Goal: Task Accomplishment & Management: Use online tool/utility

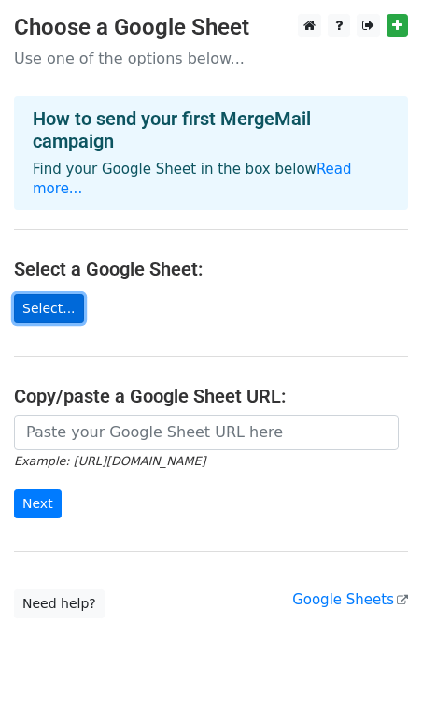
click at [53, 294] on link "Select..." at bounding box center [49, 308] width 70 height 29
click at [66, 294] on link "Select..." at bounding box center [49, 308] width 70 height 29
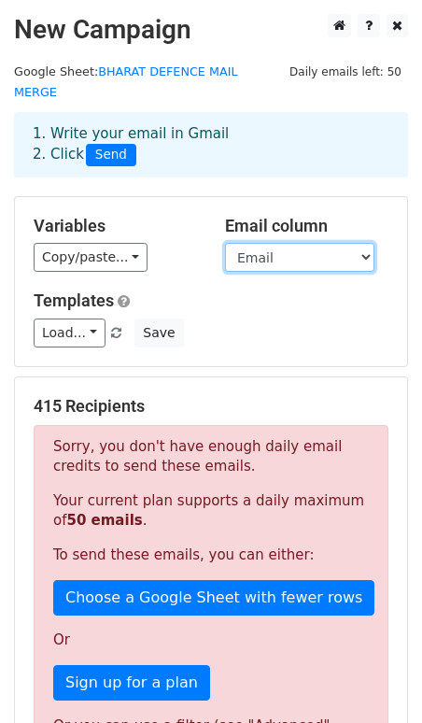
click at [272, 243] on select "Email" at bounding box center [299, 257] width 149 height 29
click at [225, 243] on select "Email" at bounding box center [299, 257] width 149 height 29
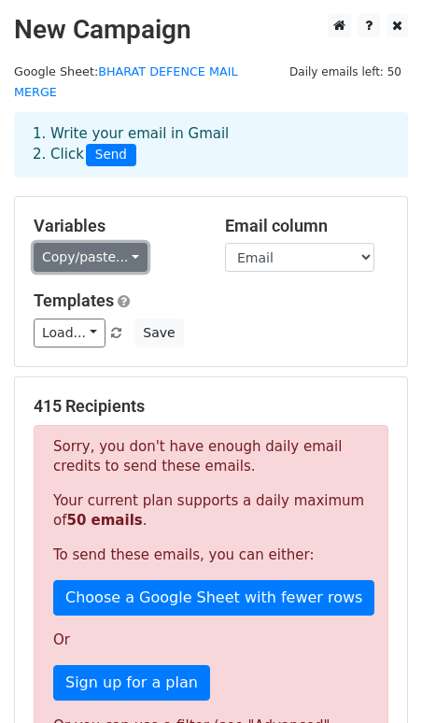
click at [125, 243] on link "Copy/paste..." at bounding box center [91, 257] width 114 height 29
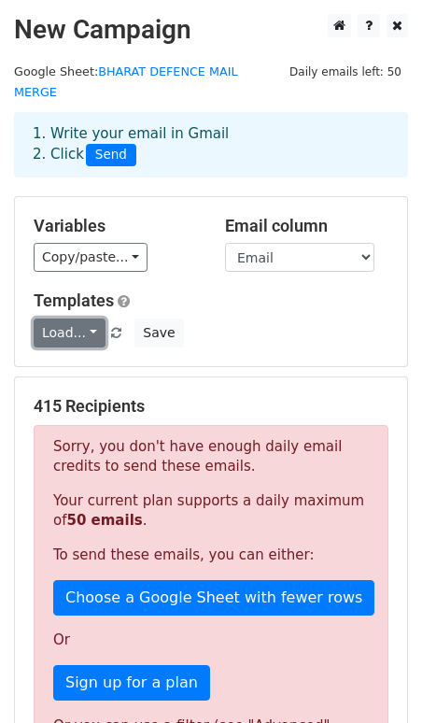
click at [90, 318] on link "Load..." at bounding box center [70, 332] width 72 height 29
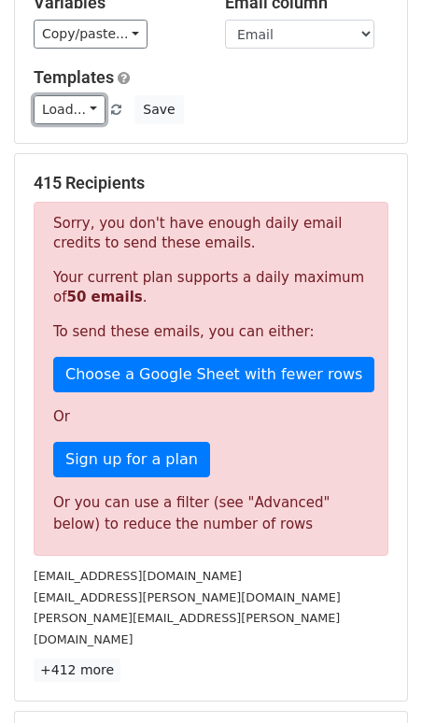
scroll to position [229, 0]
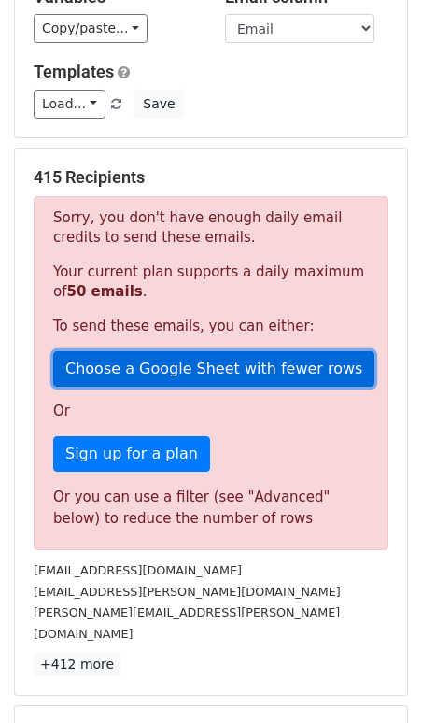
click at [130, 352] on link "Choose a Google Sheet with fewer rows" at bounding box center [213, 368] width 321 height 35
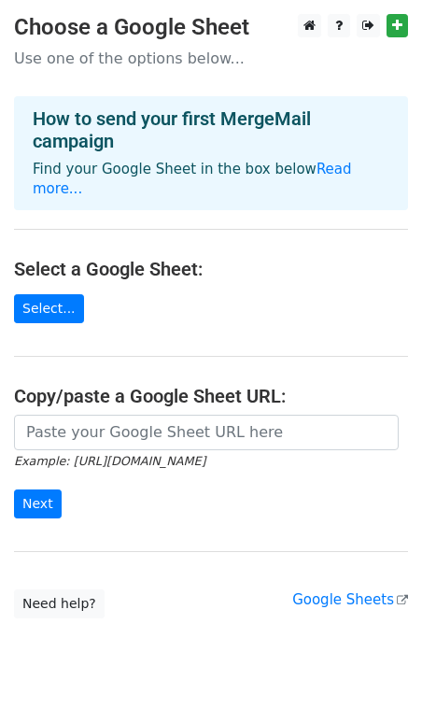
scroll to position [25, 0]
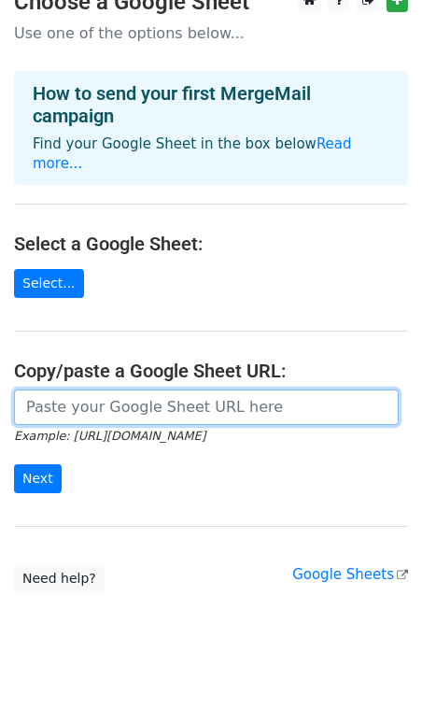
click at [116, 389] on input "url" at bounding box center [206, 406] width 385 height 35
click at [68, 389] on input "url" at bounding box center [206, 406] width 385 height 35
paste input "https://docs.google.com/spreadsheets/d/1_RpTE86WjpkwaH4Rpi2zG9Vi3UMzyK66u3fd4Q9…"
type input "https://docs.google.com/spreadsheets/d/1_RpTE86WjpkwaH4Rpi2zG9Vi3UMzyK66u3fd4Q9…"
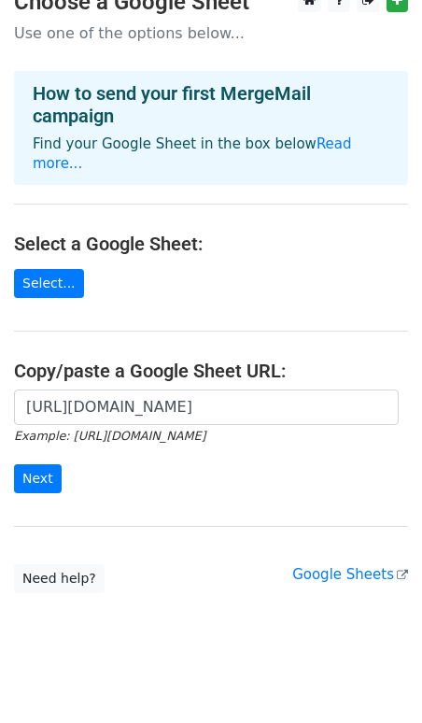
scroll to position [0, 0]
click at [117, 502] on main "Choose a Google Sheet Use one of the options below... How to send your first Me…" at bounding box center [211, 291] width 422 height 604
click at [120, 459] on form "https://docs.google.com/spreadsheets/d/1_RpTE86WjpkwaH4Rpi2zG9Vi3UMzyK66u3fd4Q9…" at bounding box center [211, 441] width 394 height 105
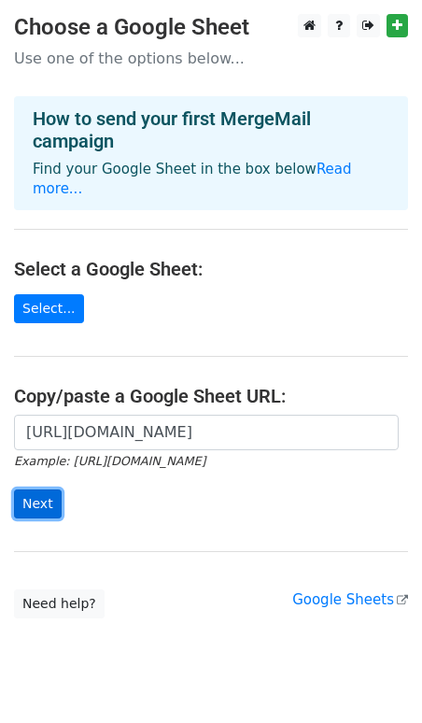
click at [44, 495] on input "Next" at bounding box center [38, 503] width 48 height 29
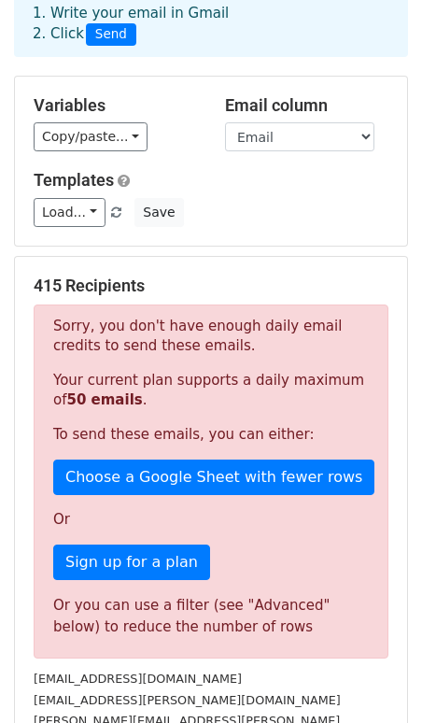
scroll to position [163, 0]
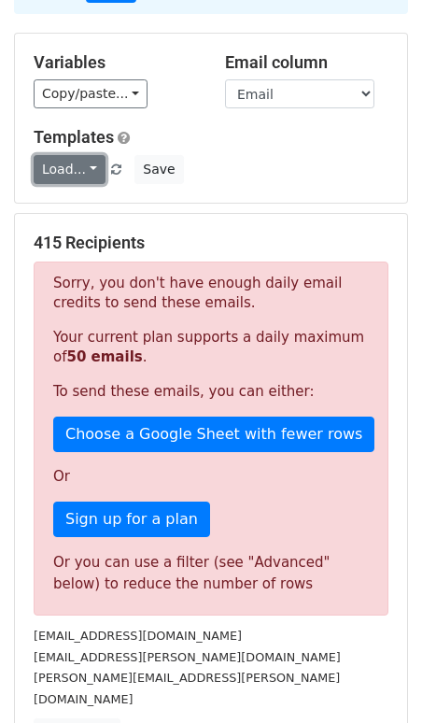
click at [76, 155] on link "Load..." at bounding box center [70, 169] width 72 height 29
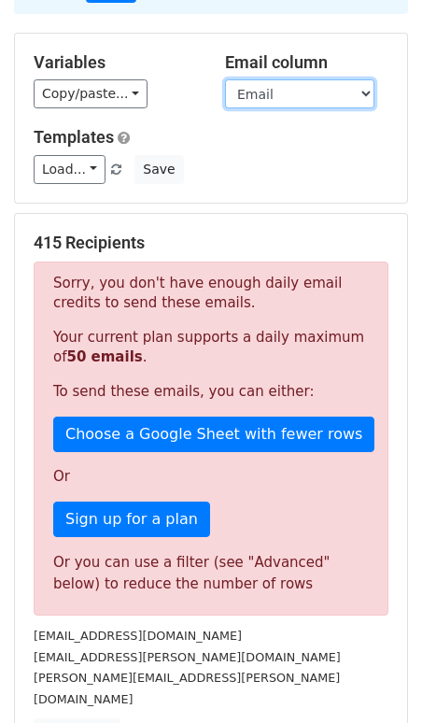
click at [256, 79] on select "Email" at bounding box center [299, 93] width 149 height 29
click at [225, 79] on select "Email" at bounding box center [299, 93] width 149 height 29
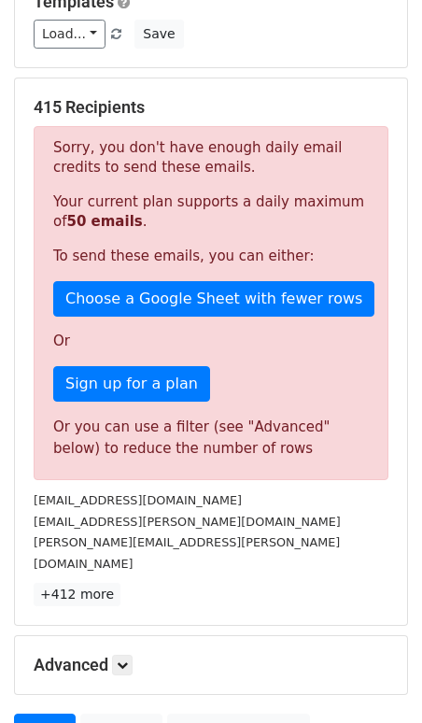
scroll to position [442, 0]
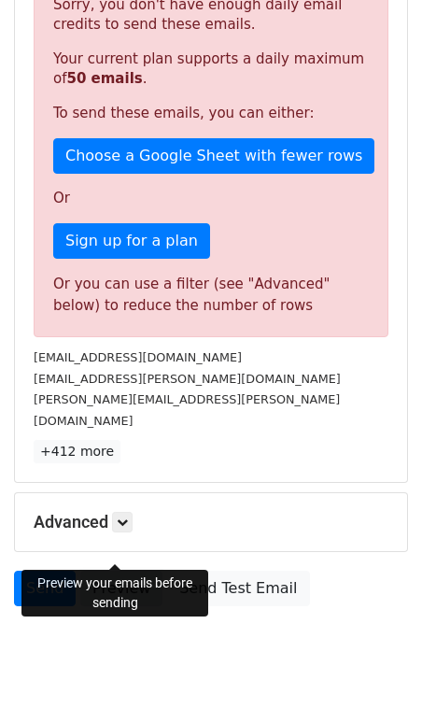
click at [115, 571] on link "Preview" at bounding box center [121, 588] width 82 height 35
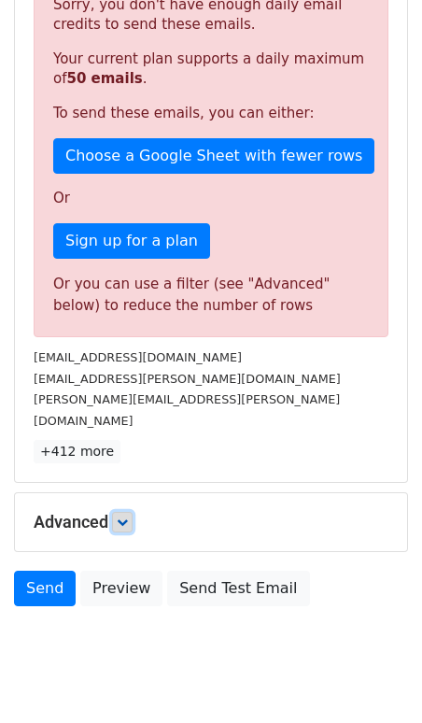
click at [122, 516] on icon at bounding box center [122, 521] width 11 height 11
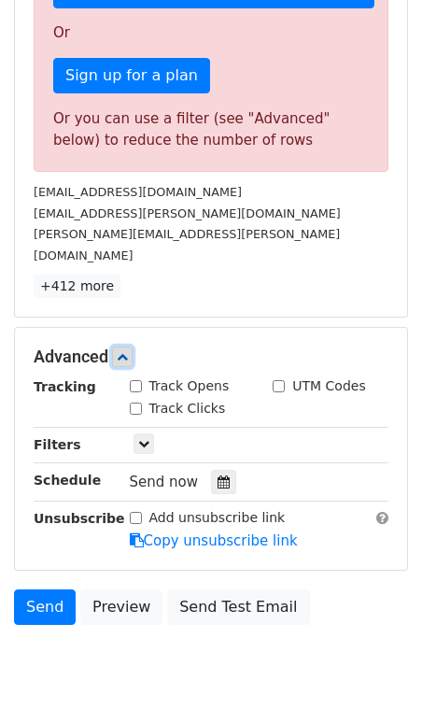
scroll to position [610, 0]
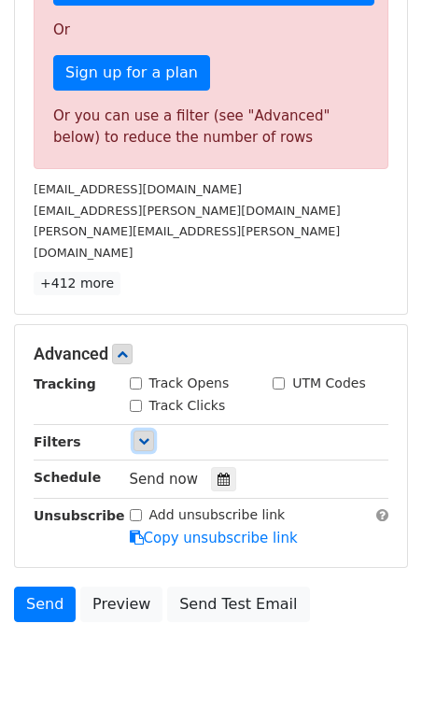
click at [143, 430] on link at bounding box center [144, 440] width 21 height 21
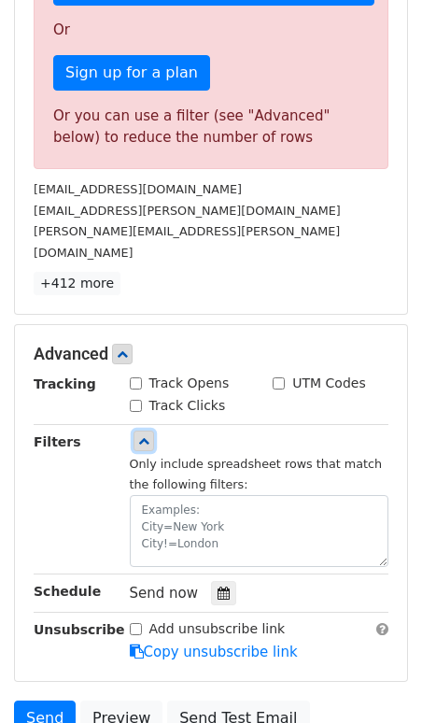
click at [143, 430] on link at bounding box center [144, 440] width 21 height 21
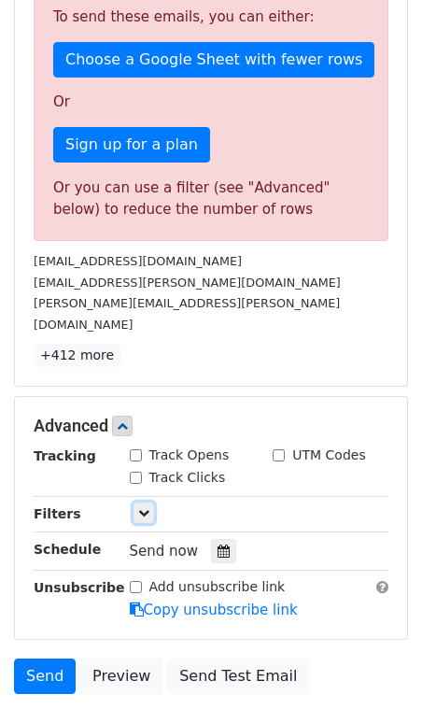
scroll to position [542, 0]
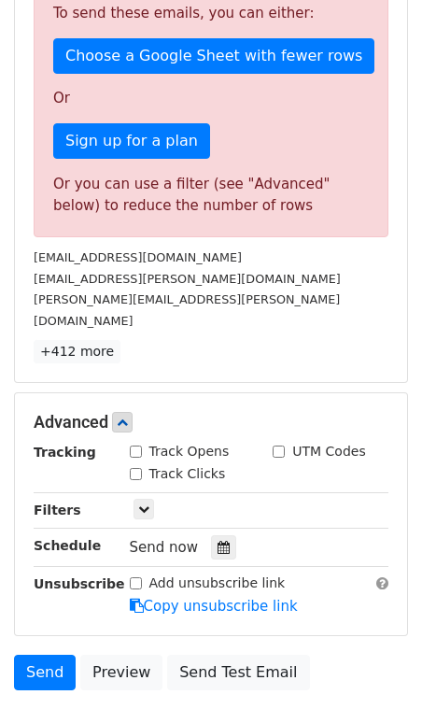
click at [130, 445] on input "Track Opens" at bounding box center [136, 451] width 12 height 12
checkbox input "true"
click at [136, 468] on input "Track Clicks" at bounding box center [136, 474] width 12 height 12
checkbox input "true"
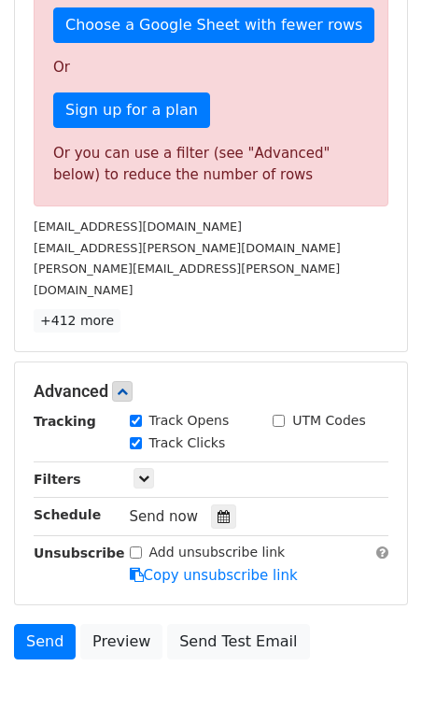
scroll to position [574, 0]
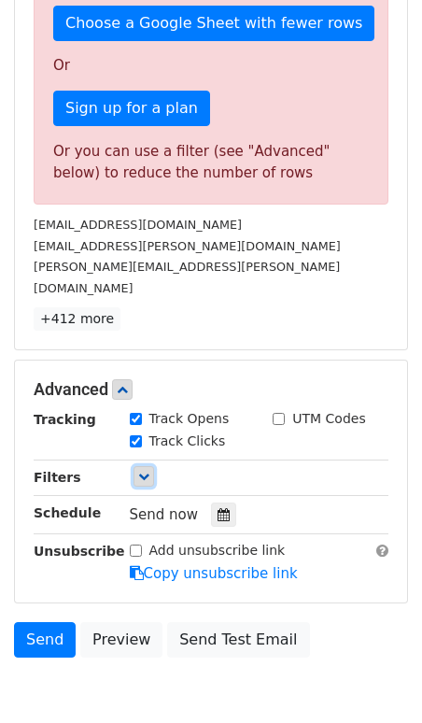
click at [148, 471] on icon at bounding box center [143, 476] width 11 height 11
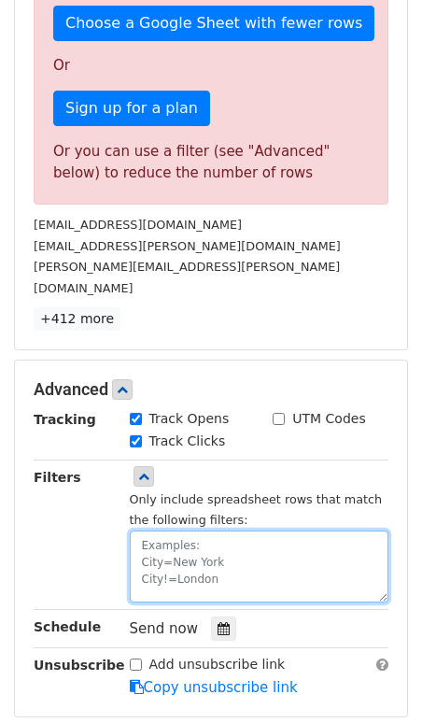
click at [162, 530] on textarea at bounding box center [260, 566] width 260 height 72
click at [206, 530] on textarea at bounding box center [260, 566] width 260 height 72
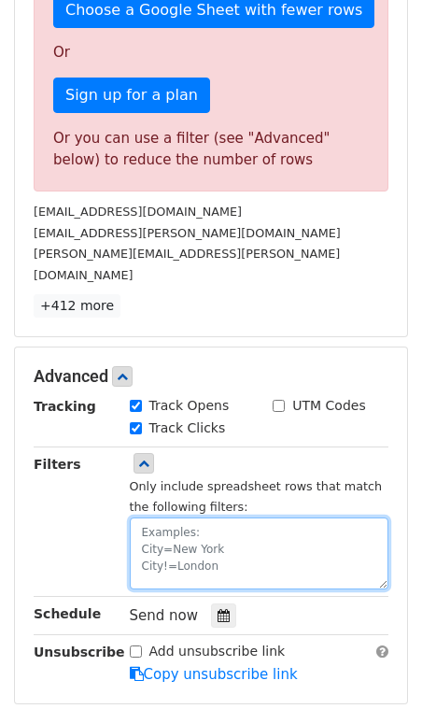
scroll to position [582, 0]
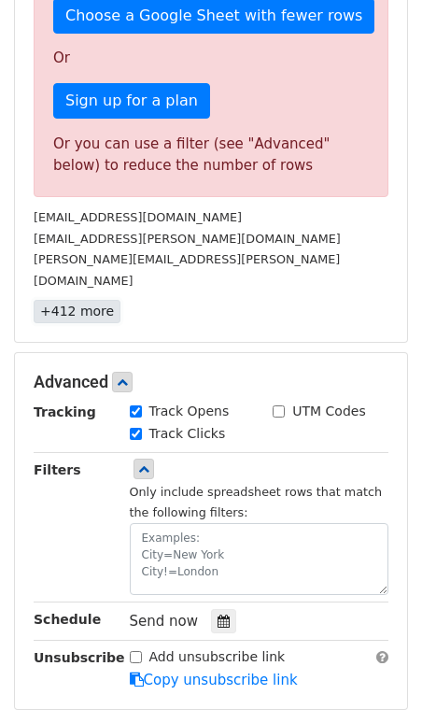
click at [67, 300] on link "+412 more" at bounding box center [77, 311] width 87 height 23
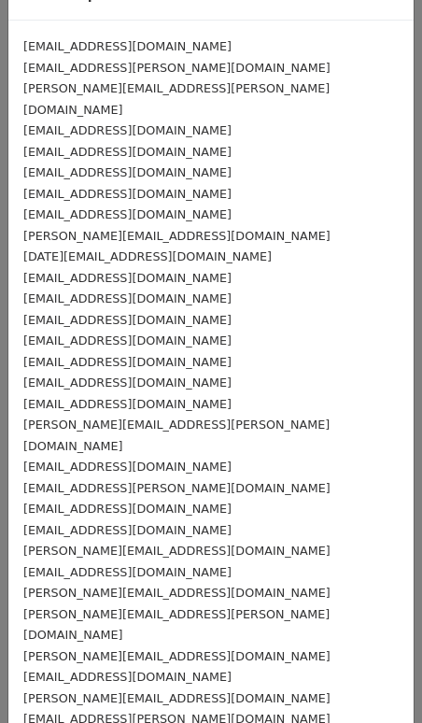
scroll to position [0, 0]
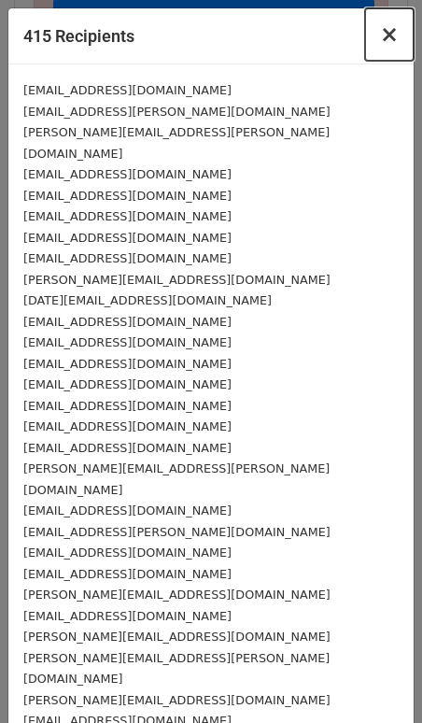
click at [388, 31] on span "×" at bounding box center [389, 34] width 19 height 26
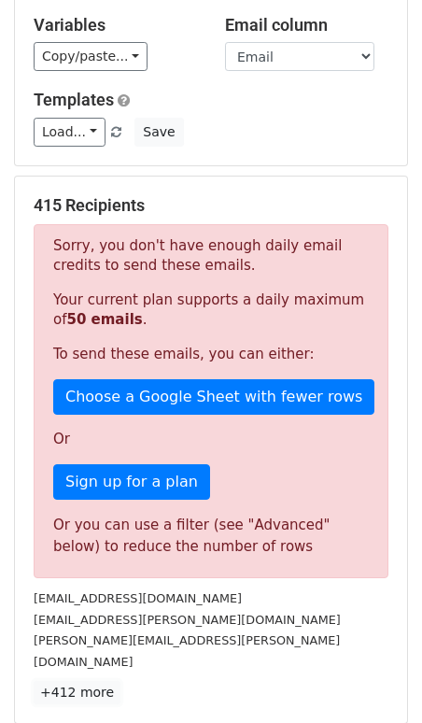
scroll to position [188, 0]
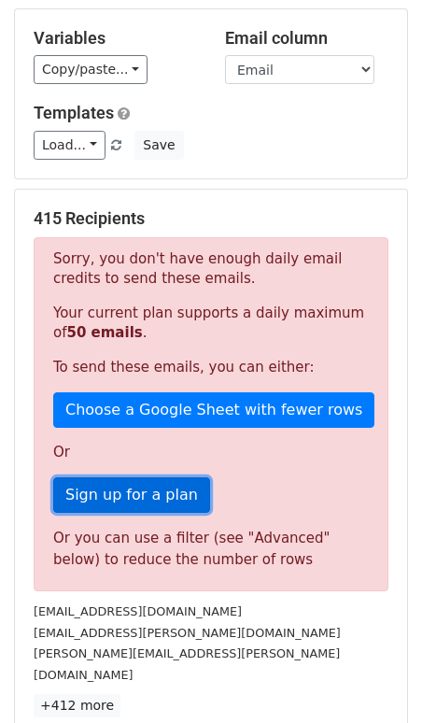
click at [119, 483] on link "Sign up for a plan" at bounding box center [131, 494] width 157 height 35
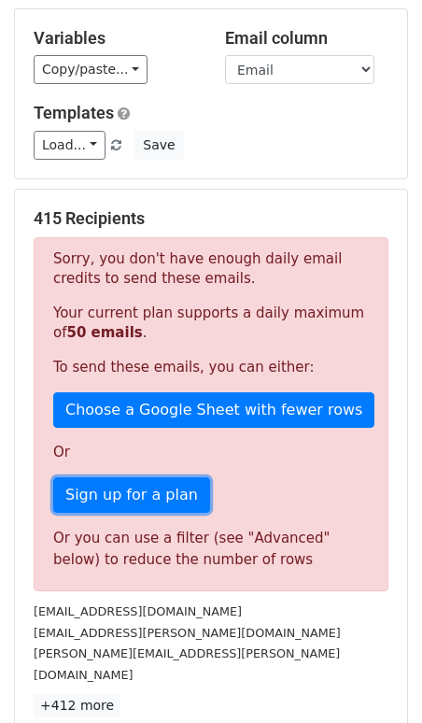
scroll to position [0, 0]
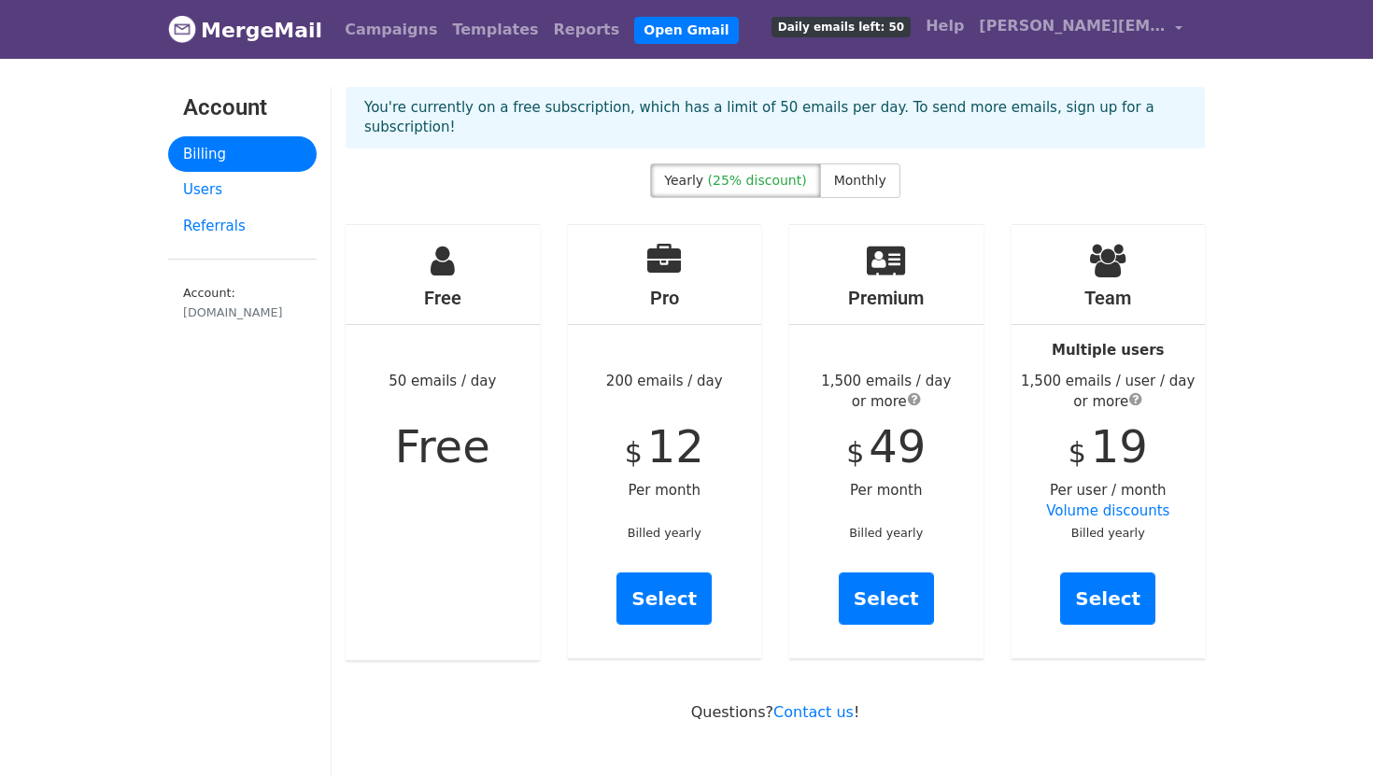
click at [471, 424] on span "Free" at bounding box center [442, 446] width 95 height 52
